Goal: Download file/media

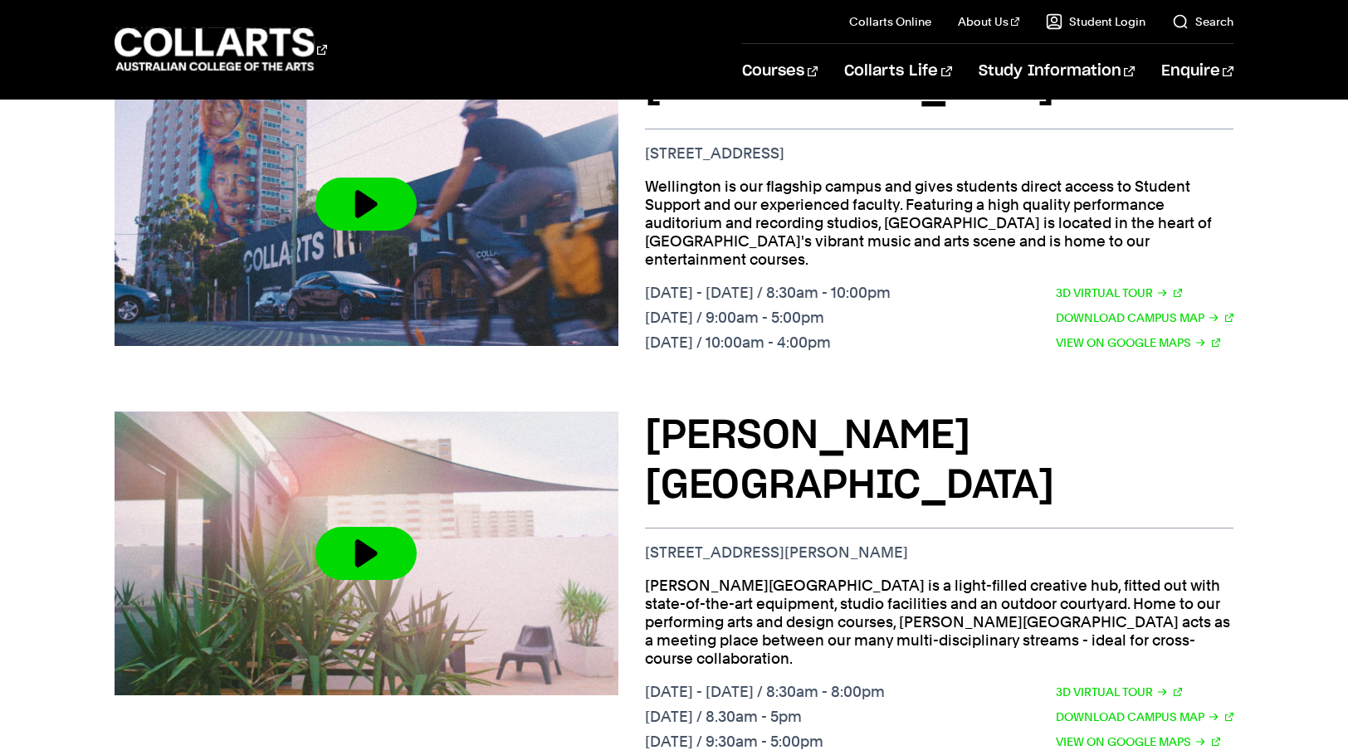
scroll to position [581, 0]
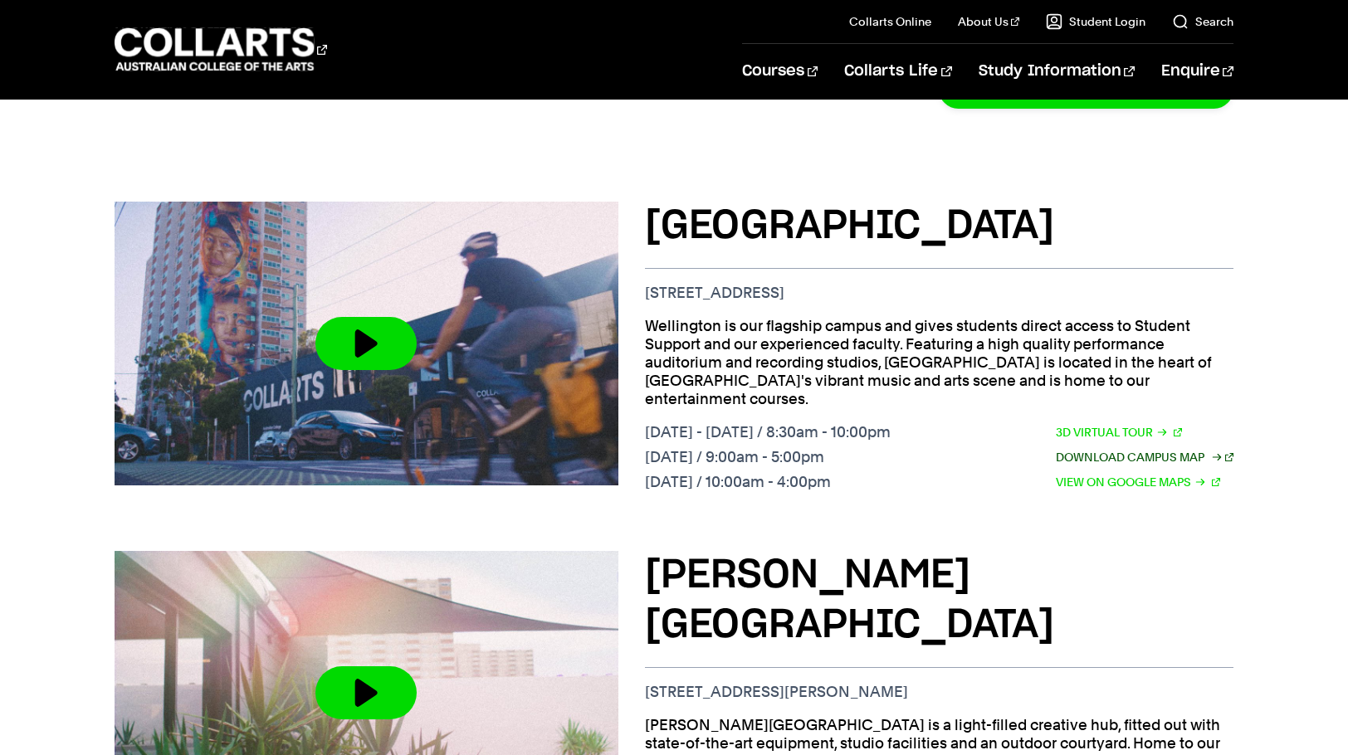
click at [1121, 448] on link "Download Campus Map" at bounding box center [1145, 457] width 178 height 18
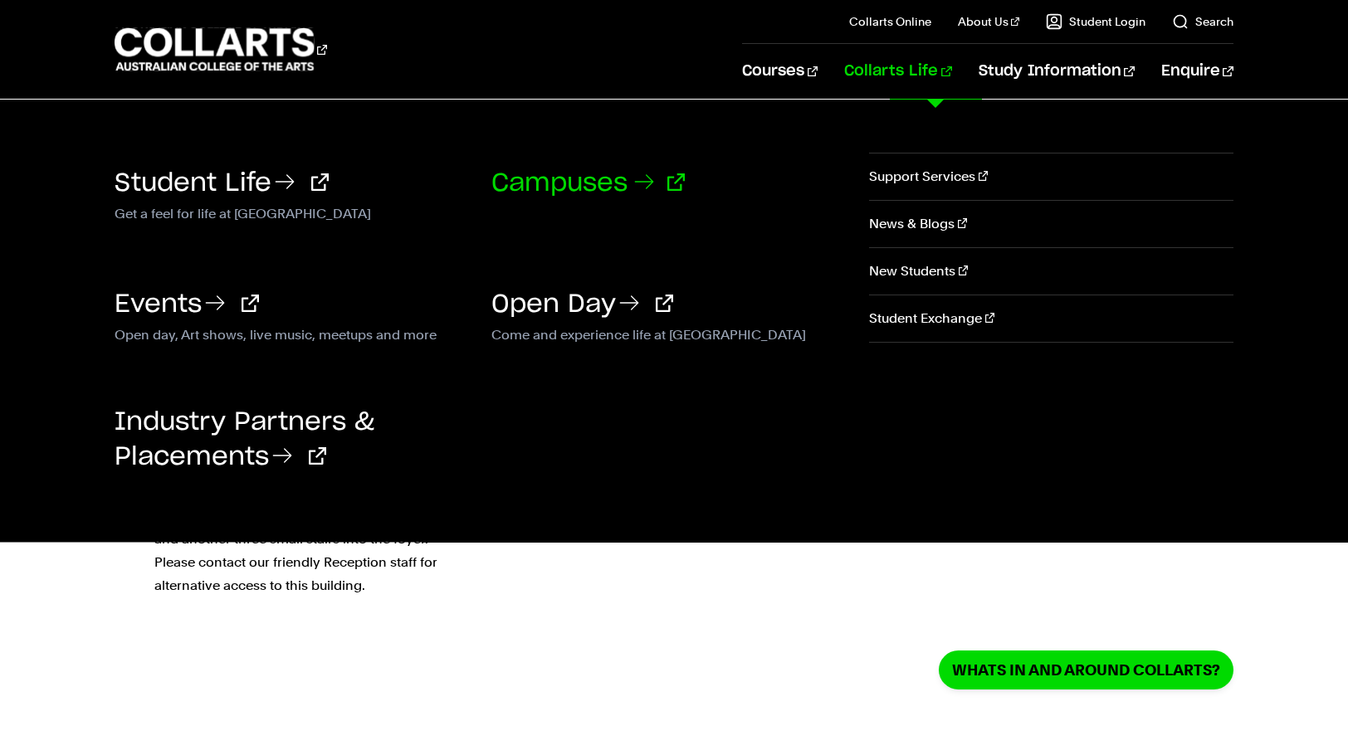
click at [589, 187] on link "Campuses" at bounding box center [587, 183] width 193 height 25
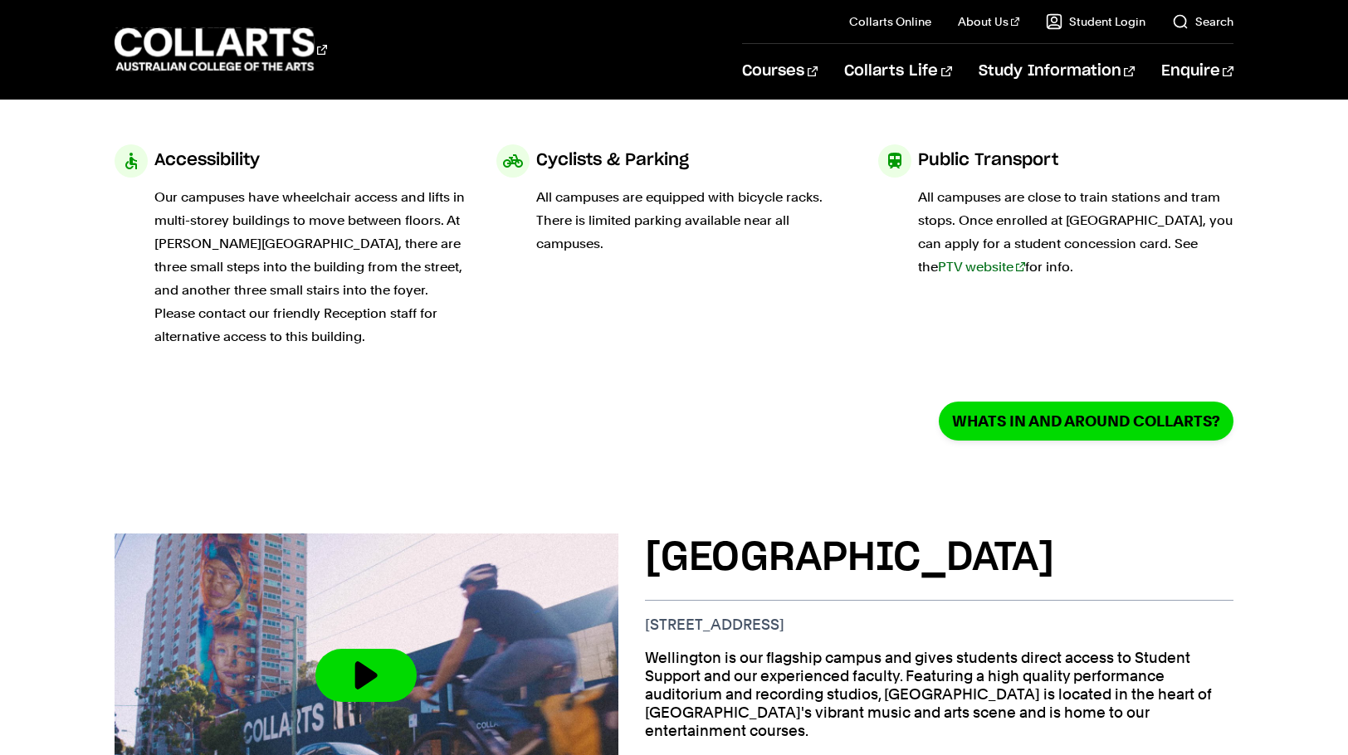
scroll to position [415, 0]
